Goal: Transaction & Acquisition: Obtain resource

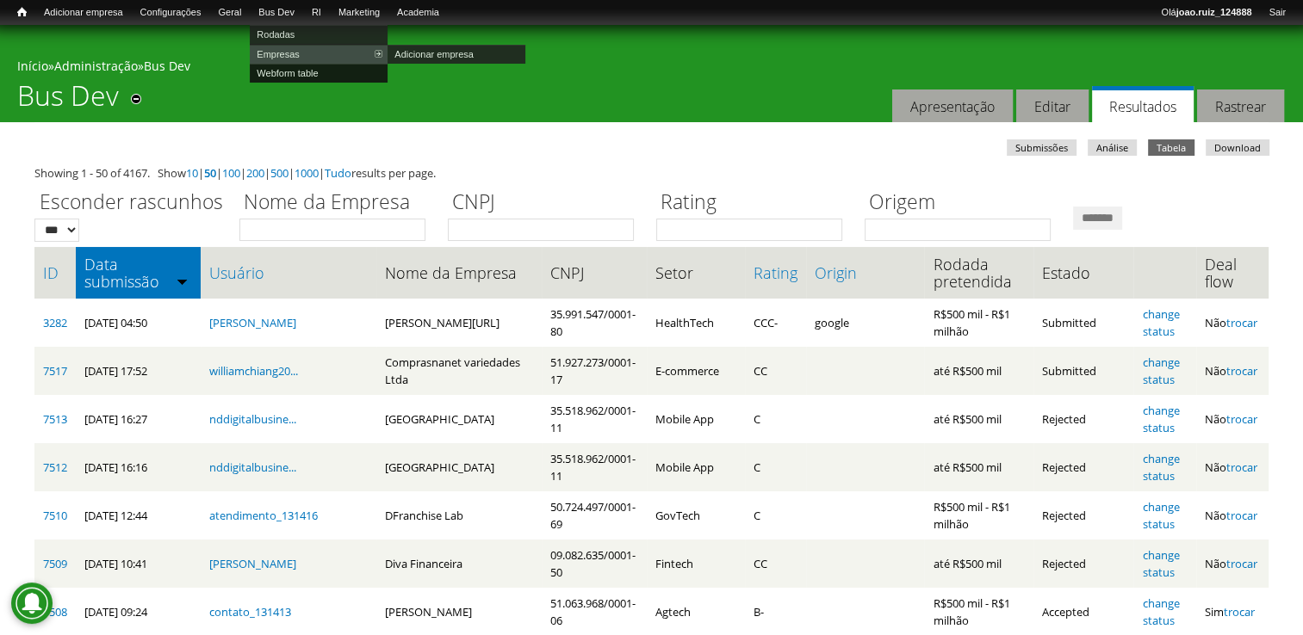
click at [306, 71] on link "Webform table" at bounding box center [319, 73] width 138 height 19
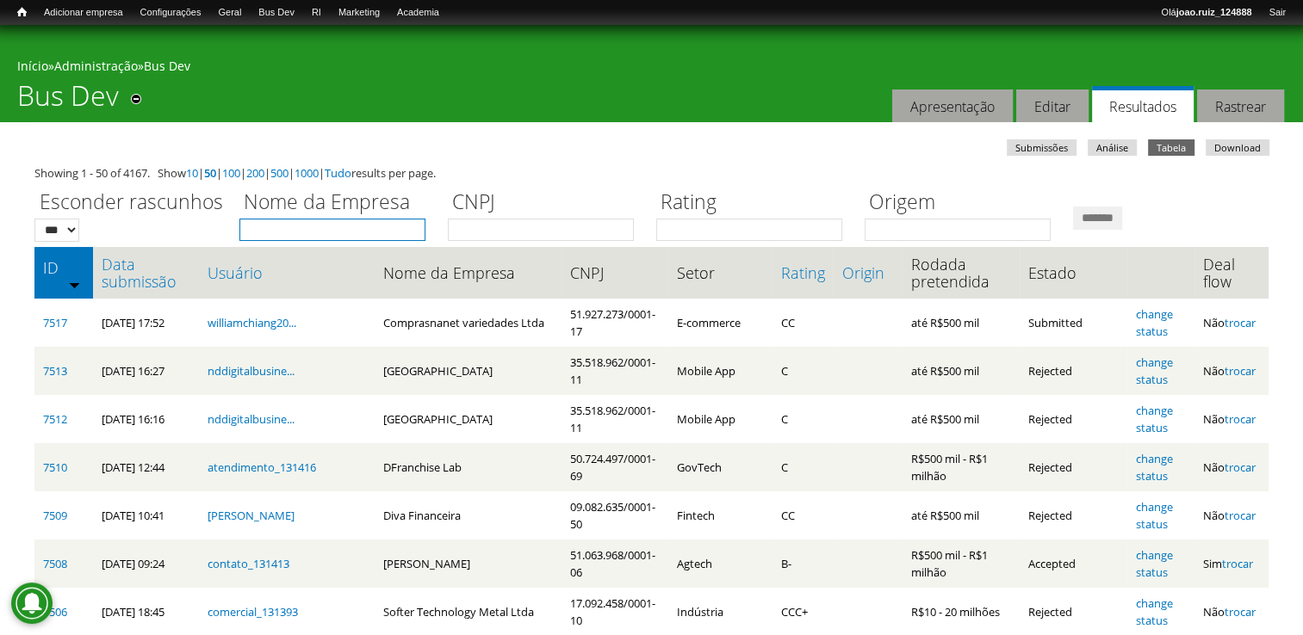
click at [282, 225] on input "Nome da Empresa" at bounding box center [332, 230] width 186 height 22
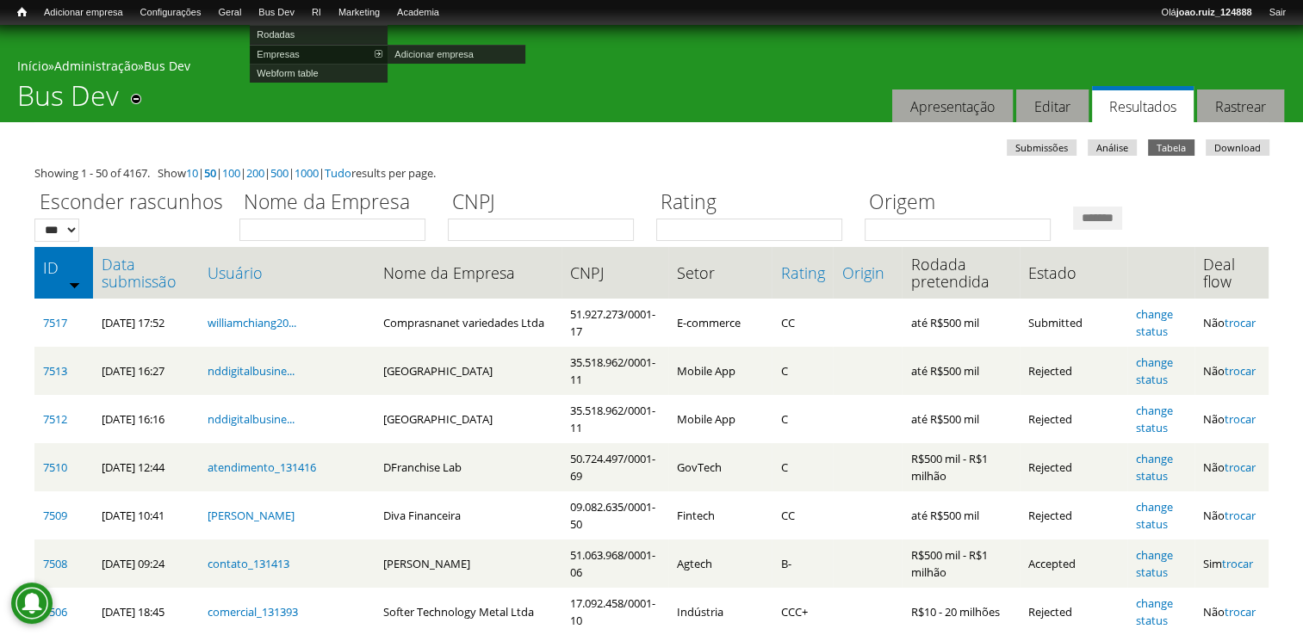
click at [285, 48] on link "Empresas" at bounding box center [319, 54] width 138 height 19
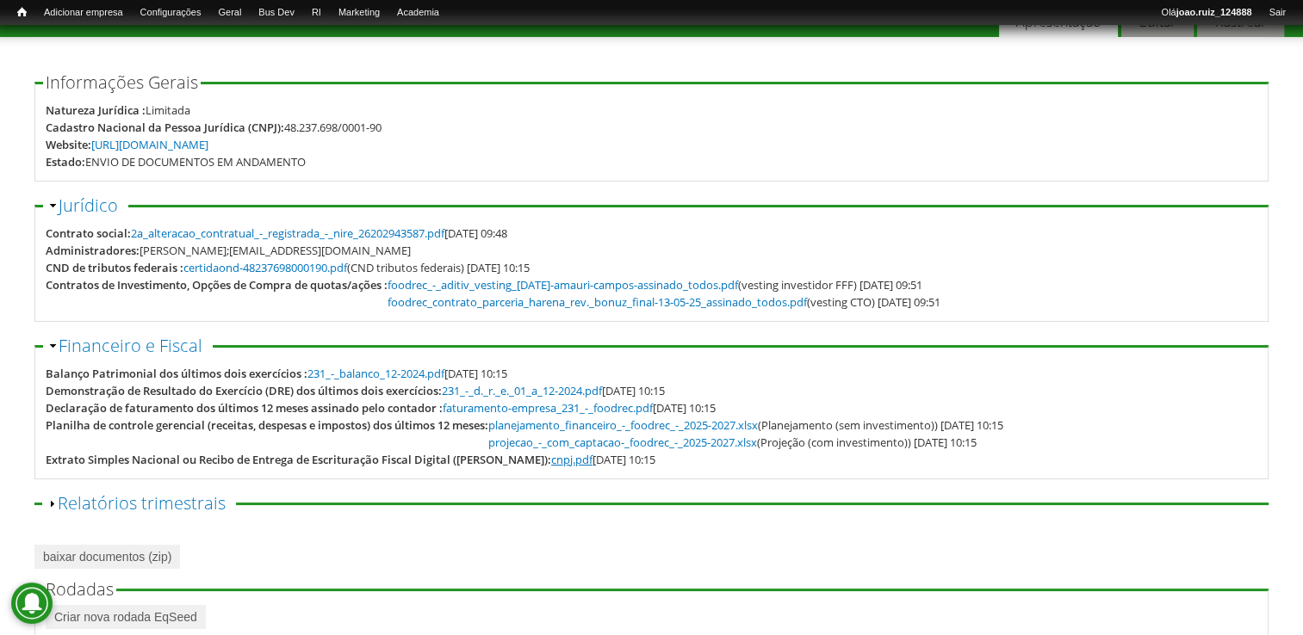
scroll to position [86, 0]
click at [487, 407] on link "faturamento-empresa_231_-_foodrec.pdf" at bounding box center [548, 407] width 210 height 15
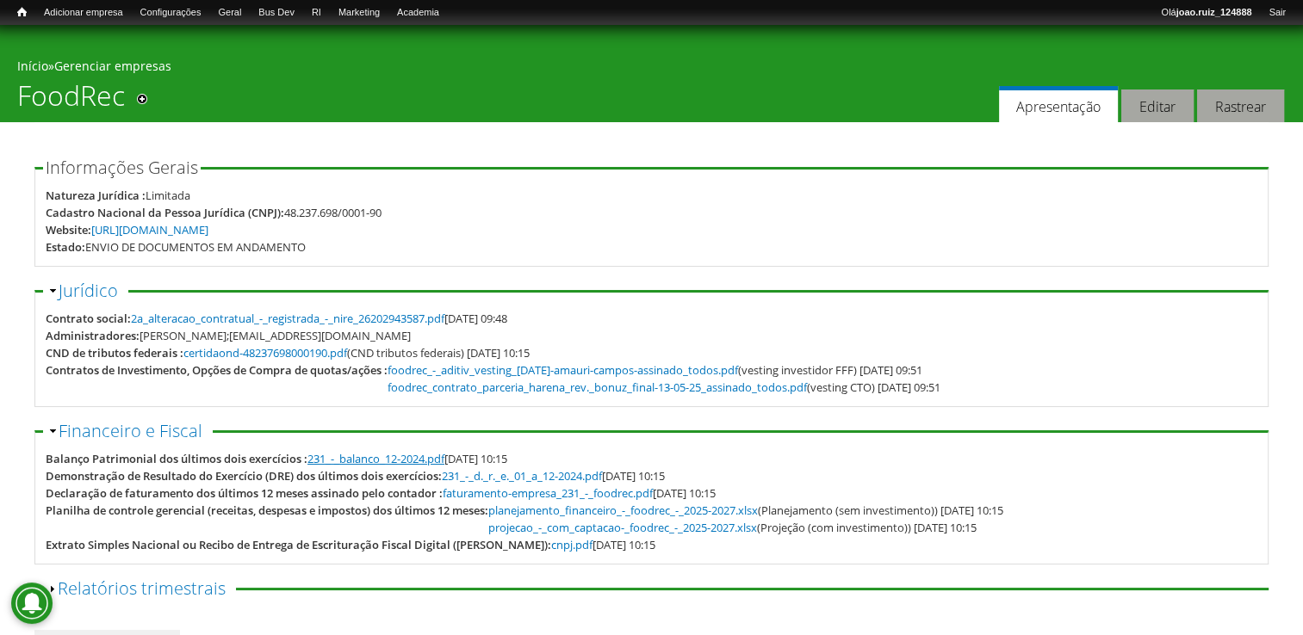
click at [439, 460] on link "231_-_balanco_12-2024.pdf" at bounding box center [375, 458] width 137 height 15
click at [602, 480] on link "231_-_d._r._e._01_a_12-2024.pdf" at bounding box center [522, 475] width 160 height 15
click at [639, 529] on link "projecao_-_com_captacao-_foodrec_-_2025-2027.xlsx" at bounding box center [622, 527] width 269 height 15
